Goal: Transaction & Acquisition: Purchase product/service

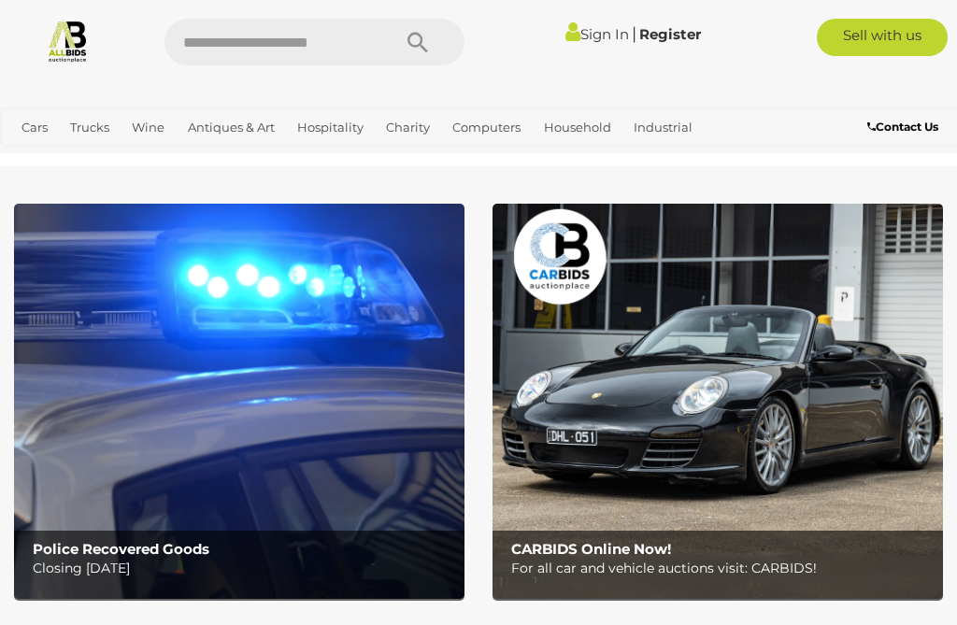
click at [153, 381] on img at bounding box center [239, 401] width 450 height 394
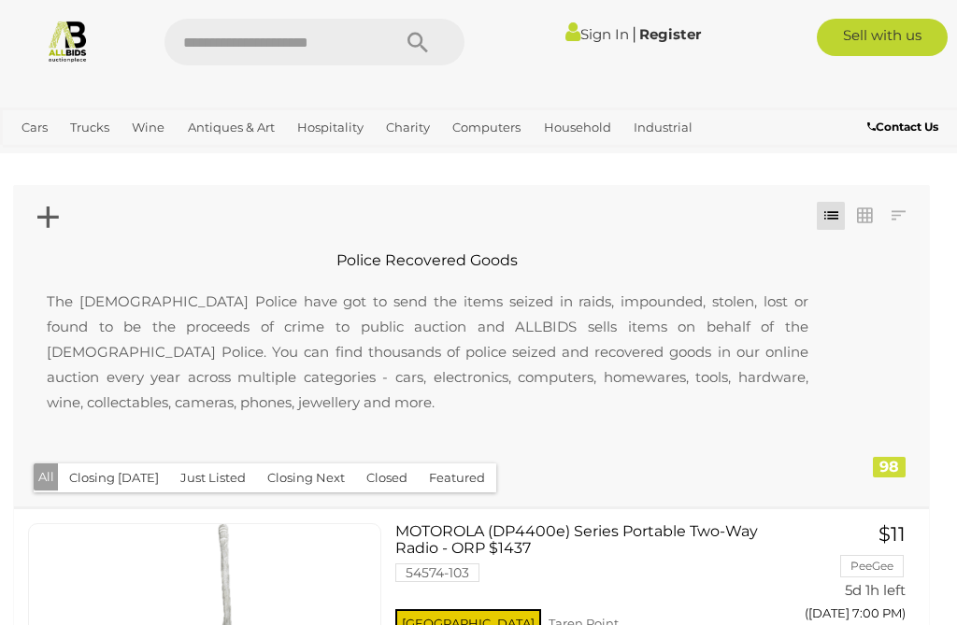
click at [514, 475] on div "Closing First Closing Last Lowest Bid Highest Bid Item Name A-Z Item Name Z-A A…" at bounding box center [471, 345] width 915 height 321
click at [227, 136] on link "Antiques & Art" at bounding box center [231, 127] width 102 height 31
click at [0, 0] on link "Collectable Coins, Notes & Stamps" at bounding box center [0, 0] width 0 height 0
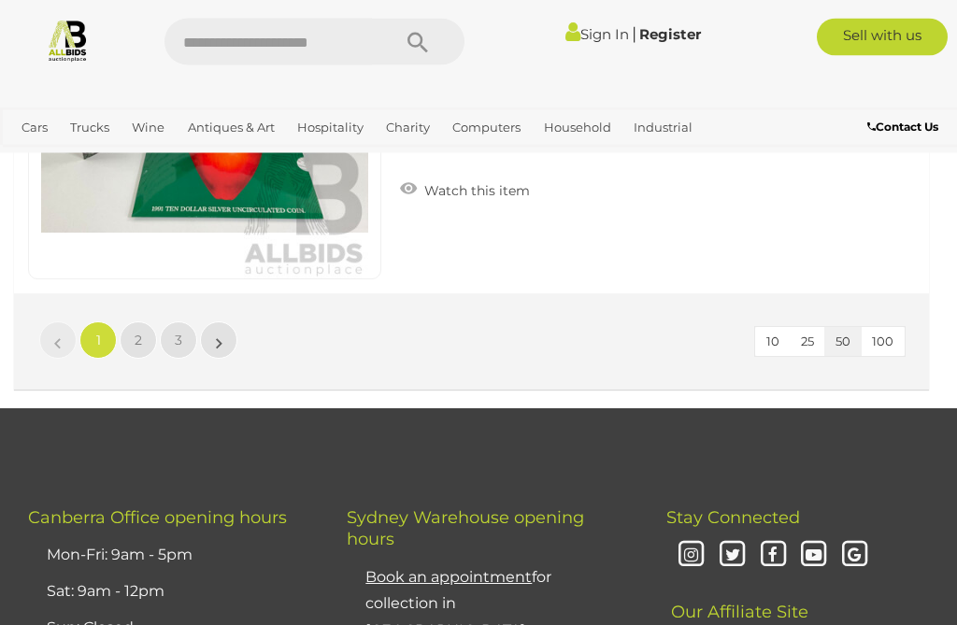
scroll to position [18171, 0]
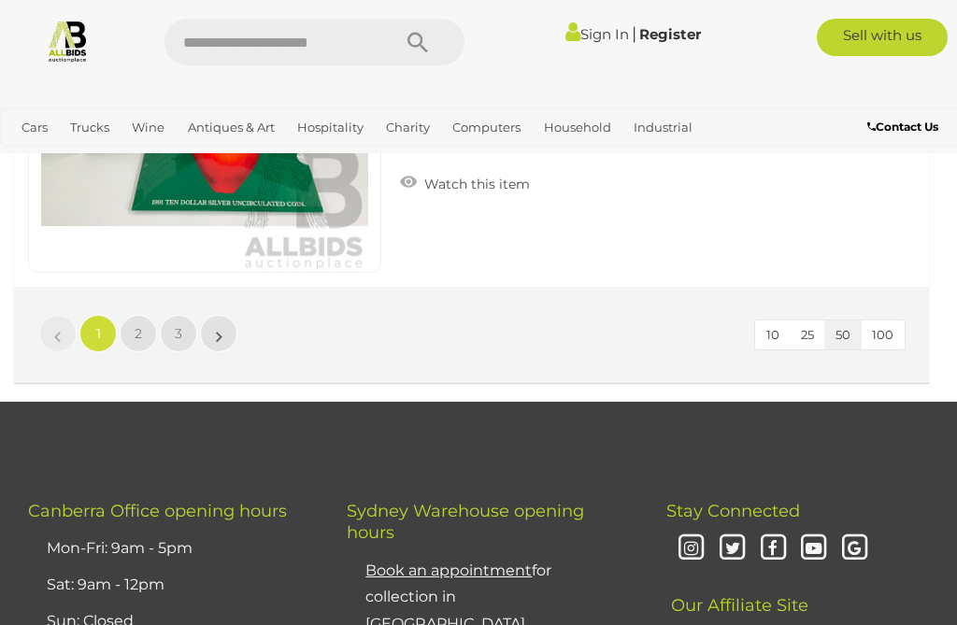
click at [144, 336] on link "2" at bounding box center [138, 333] width 37 height 37
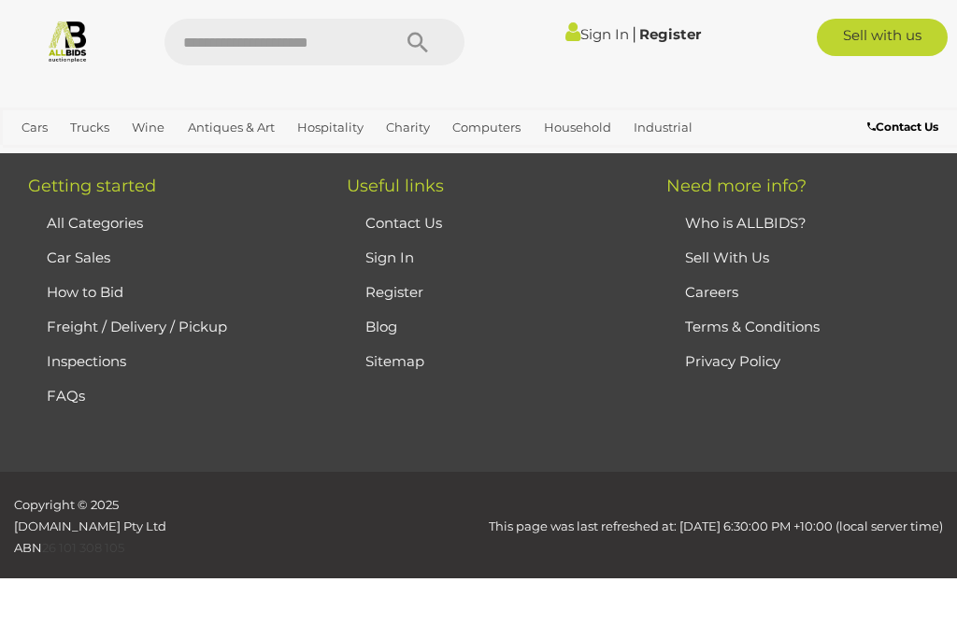
scroll to position [280, 0]
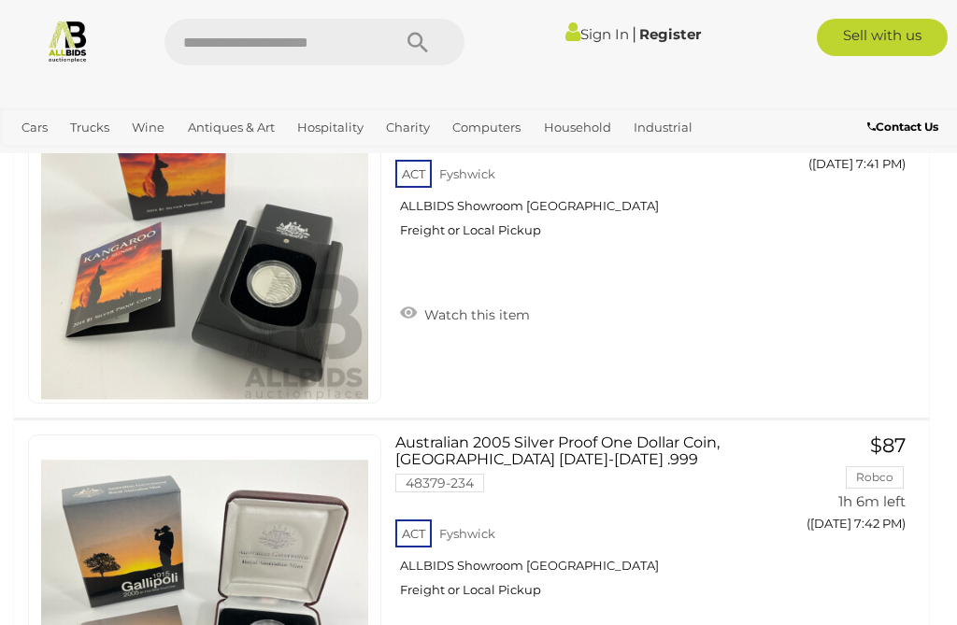
scroll to position [2969, 0]
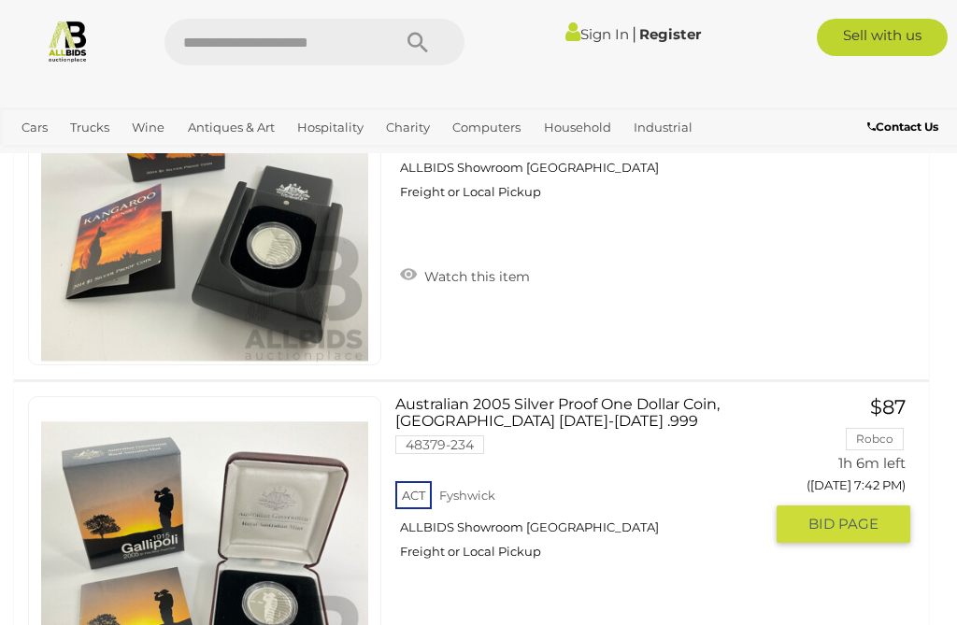
click at [634, 415] on link "Australian 2005 Silver Proof One Dollar Coin, [GEOGRAPHIC_DATA] [DATE]-[DATE] .…" at bounding box center [585, 485] width 353 height 178
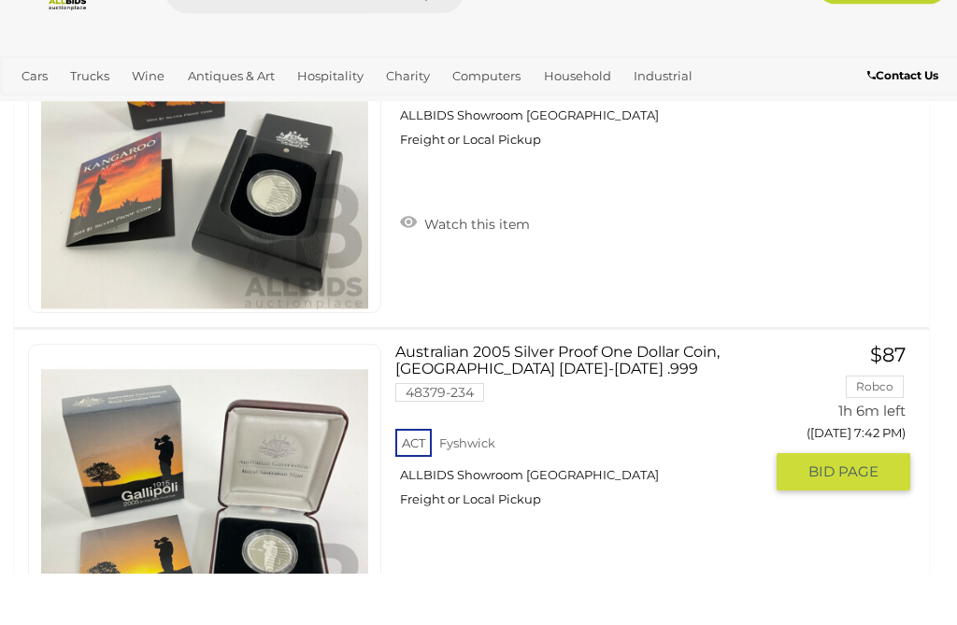
click at [623, 396] on link "Australian 2005 Silver Proof One Dollar Coin, [GEOGRAPHIC_DATA] [DATE]-[DATE] .…" at bounding box center [585, 485] width 353 height 178
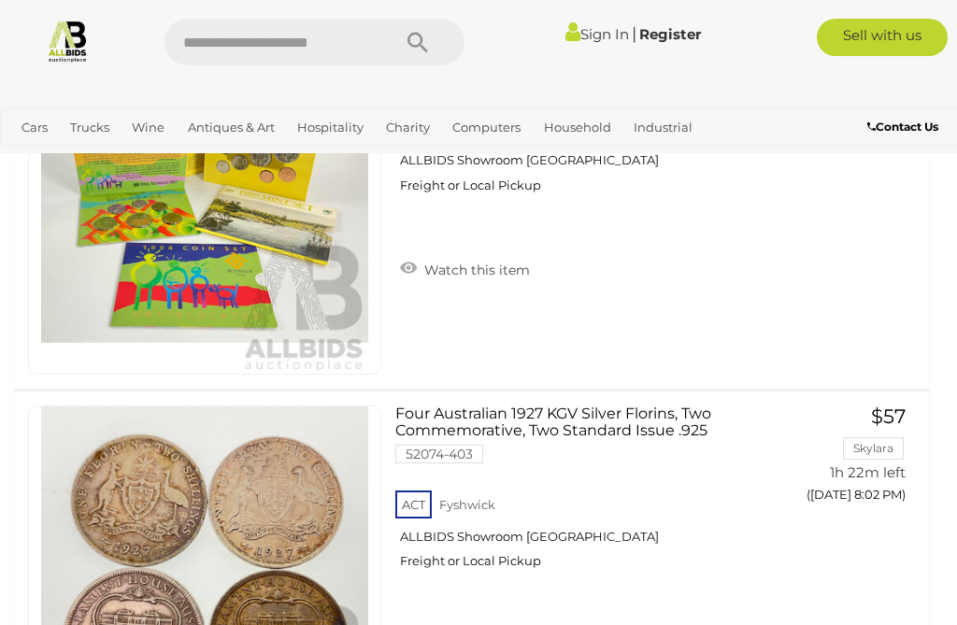
scroll to position [9462, 0]
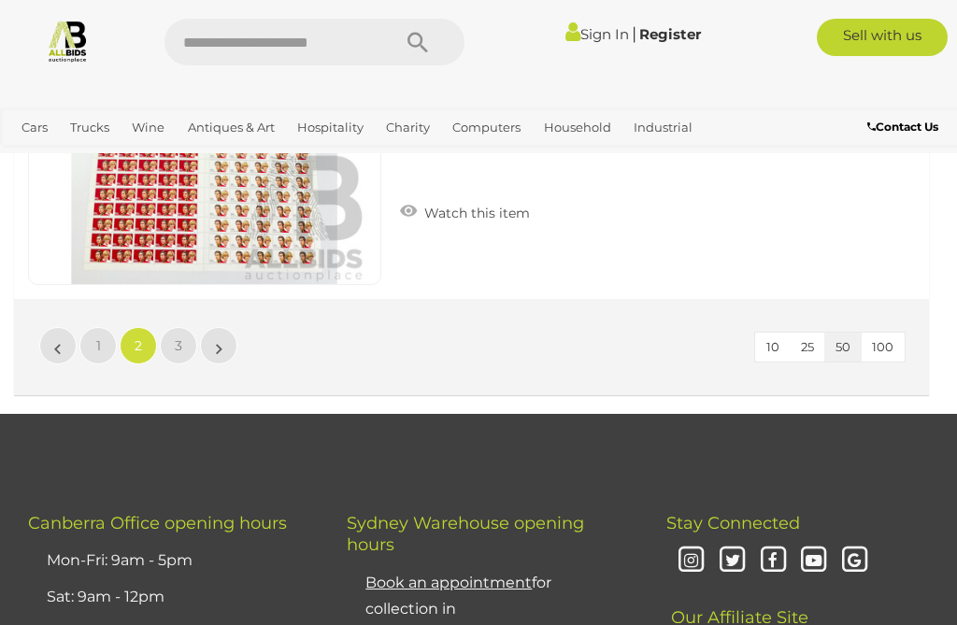
scroll to position [18169, 0]
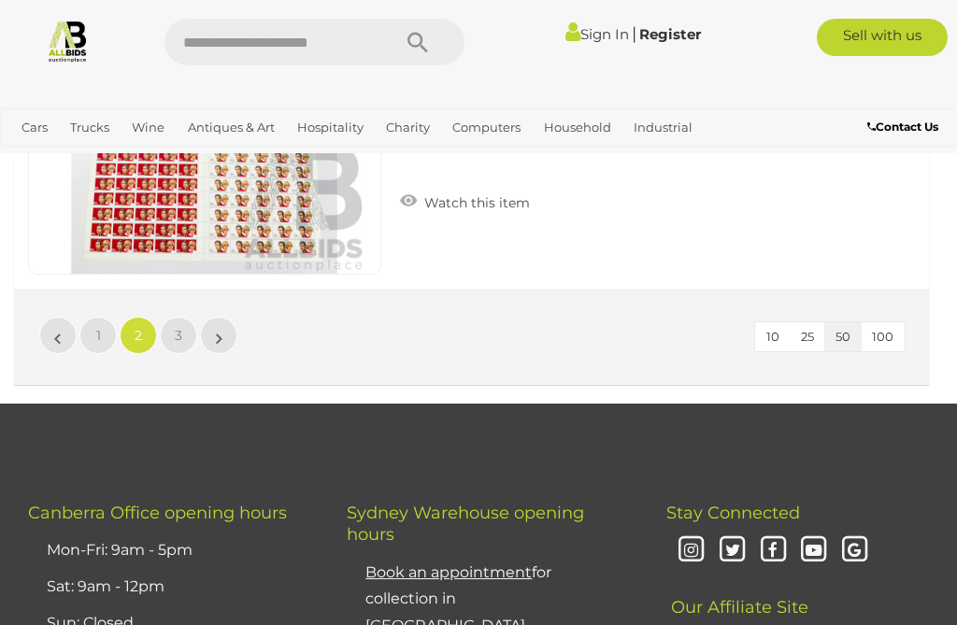
click at [215, 334] on link "»" at bounding box center [218, 335] width 37 height 37
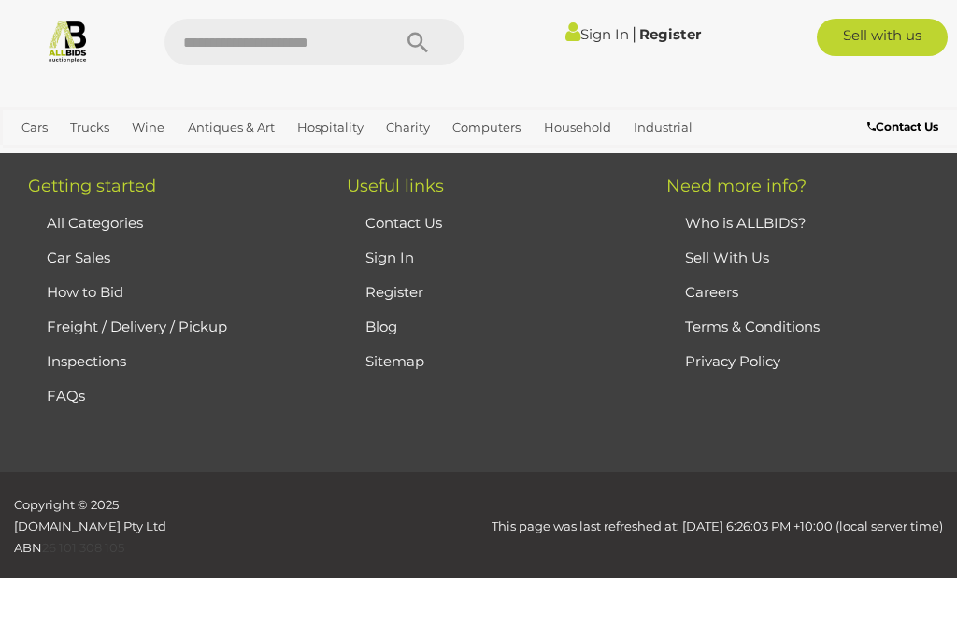
scroll to position [280, 0]
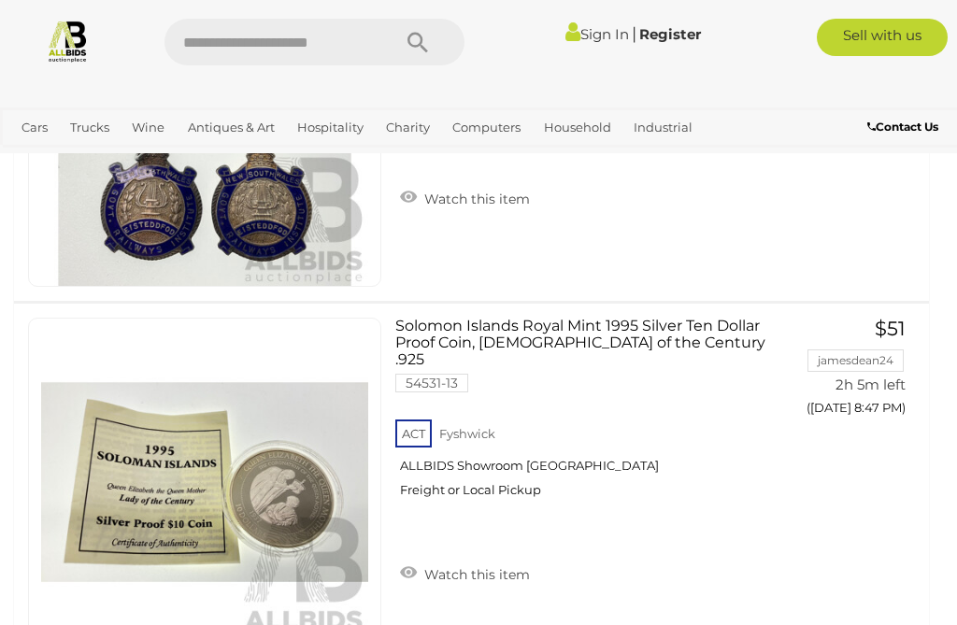
scroll to position [6302, 0]
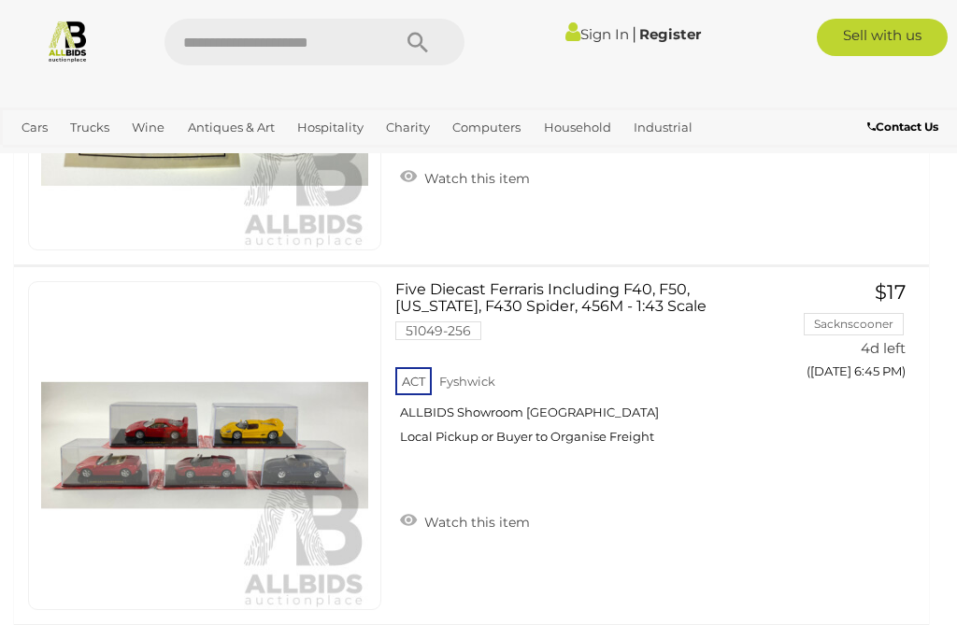
scroll to position [6332, 7]
click at [236, 434] on img at bounding box center [204, 445] width 327 height 327
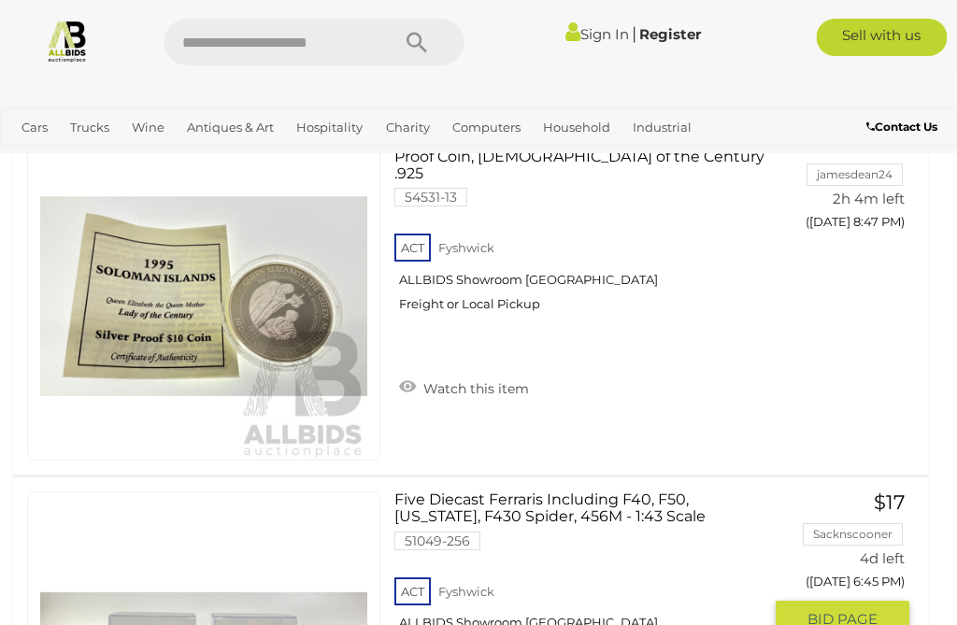
scroll to position [6115, 16]
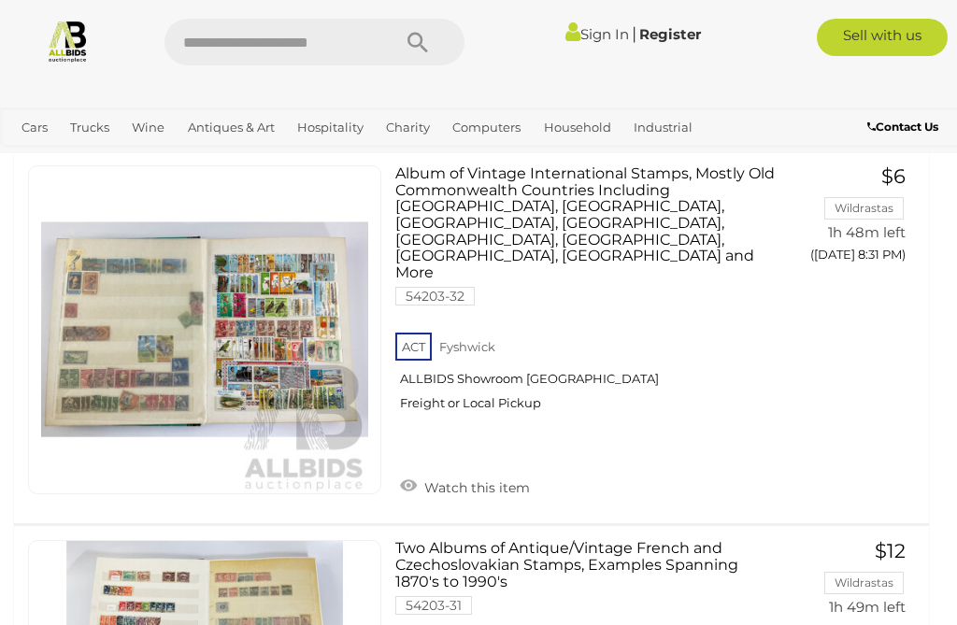
scroll to position [314, 0]
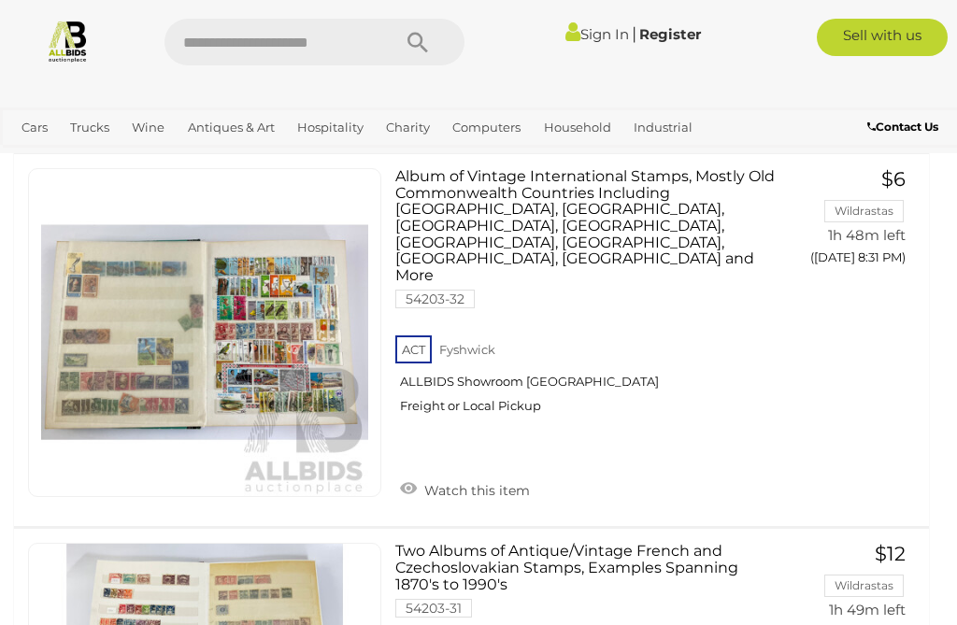
scroll to position [334, 0]
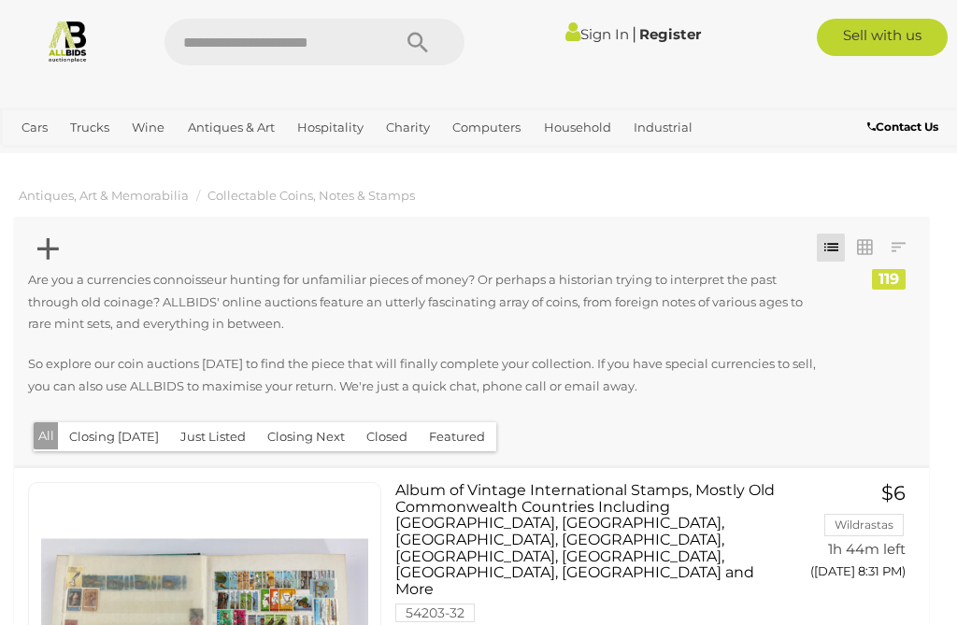
click at [496, 19] on div "Sign In | Register" at bounding box center [594, 34] width 233 height 30
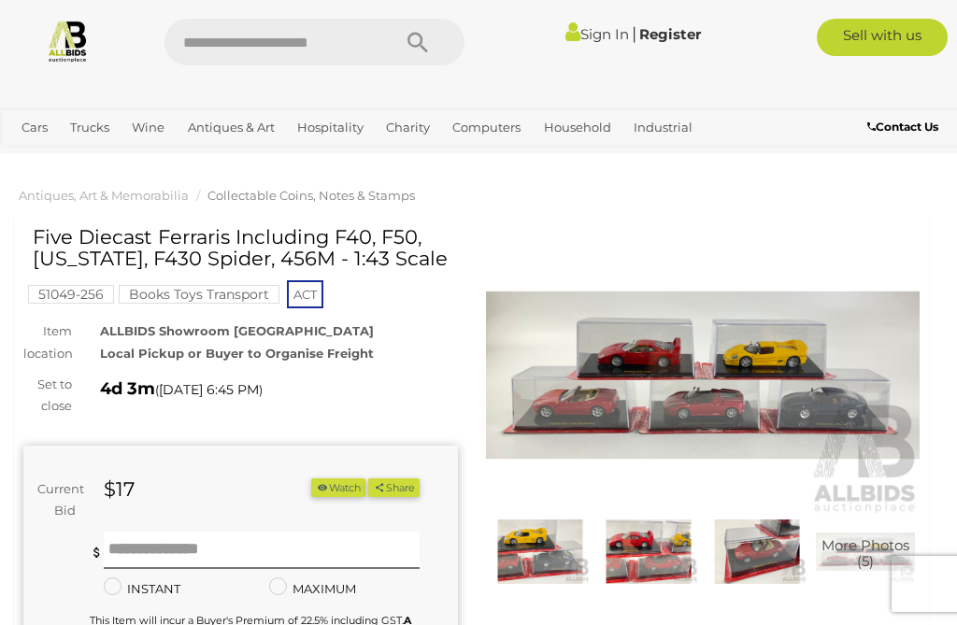
click at [752, 398] on img at bounding box center [703, 374] width 435 height 279
